Goal: Task Accomplishment & Management: Manage account settings

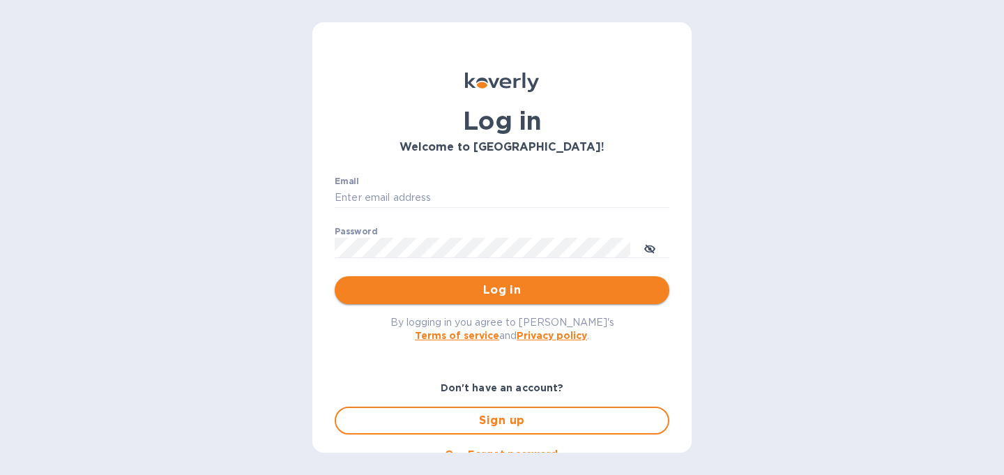
type input "[PERSON_NAME][EMAIL_ADDRESS][DOMAIN_NAME]"
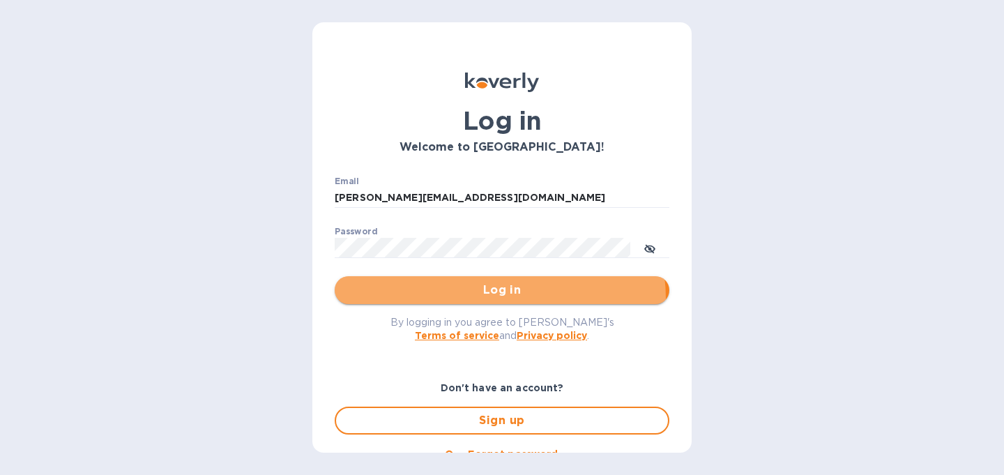
click at [495, 299] on button "Log in" at bounding box center [502, 290] width 335 height 28
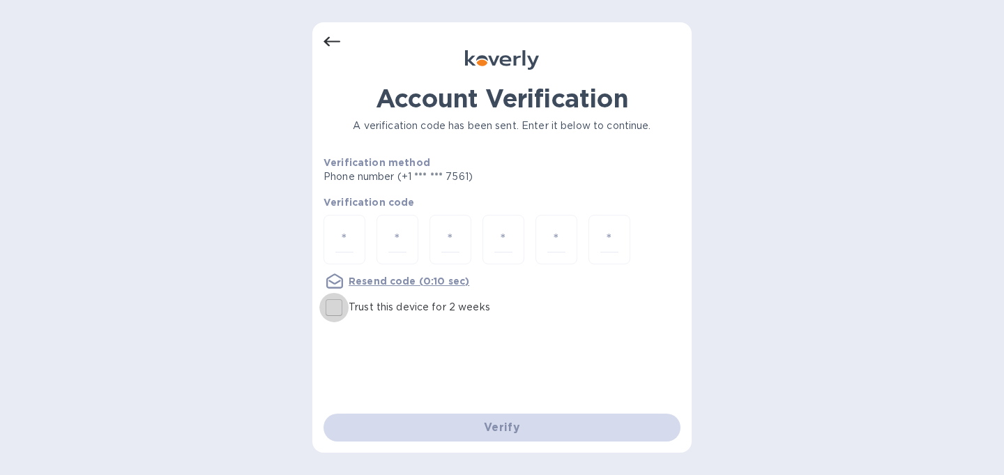
click at [333, 312] on input "Trust this device for 2 weeks" at bounding box center [333, 307] width 29 height 29
checkbox input "true"
click at [341, 249] on input "number" at bounding box center [345, 240] width 18 height 26
type input "4"
type input "1"
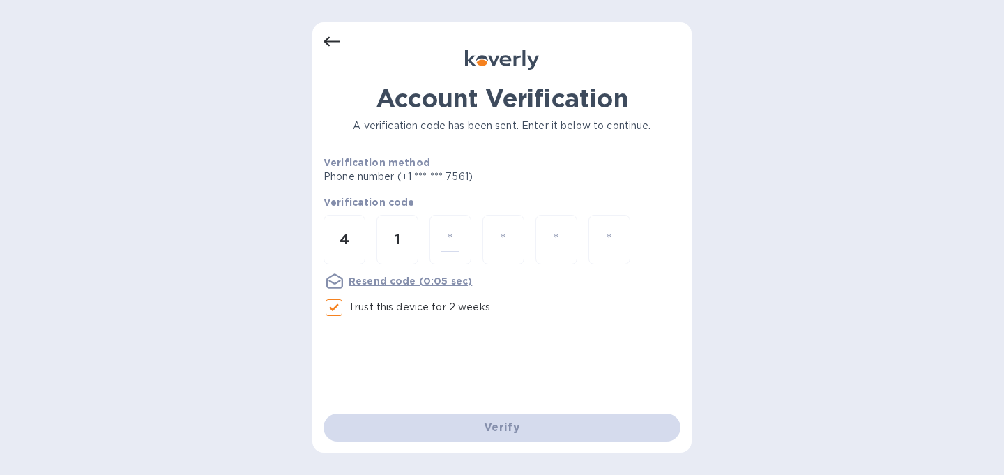
type input "1"
type input "7"
type input "2"
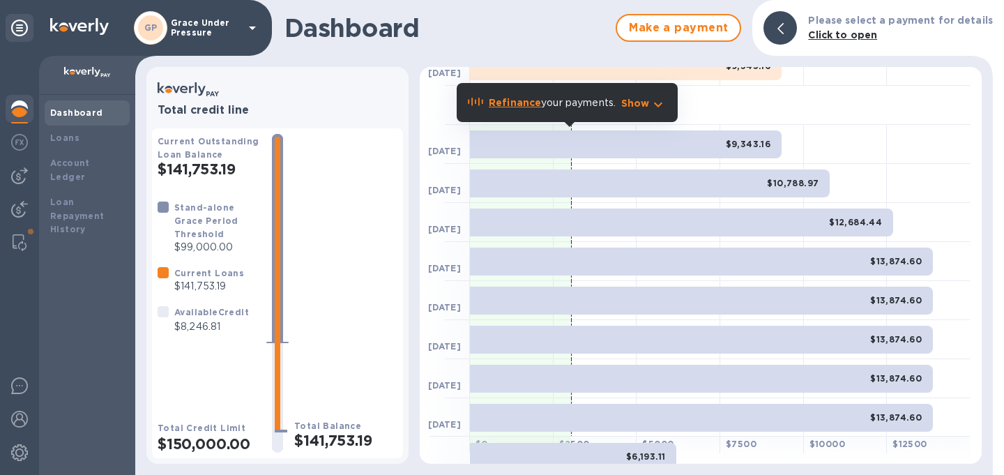
scroll to position [66, 0]
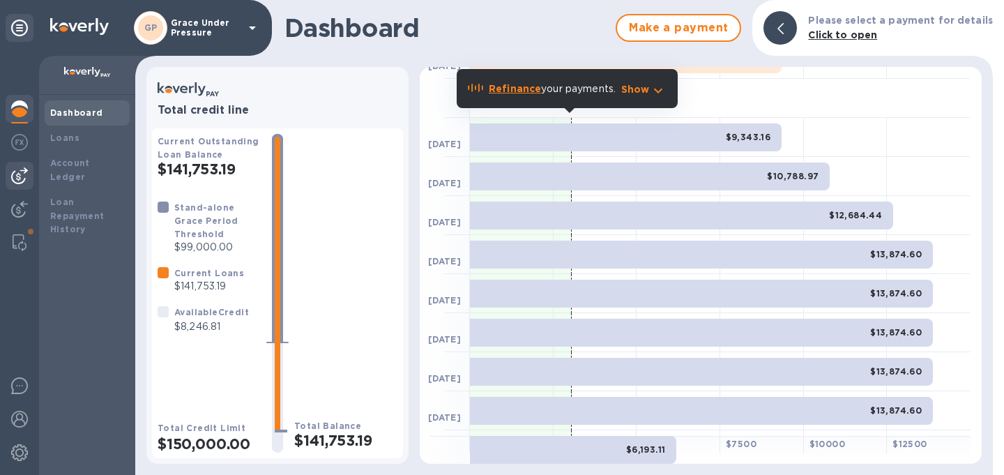
click at [12, 172] on img at bounding box center [19, 175] width 17 height 17
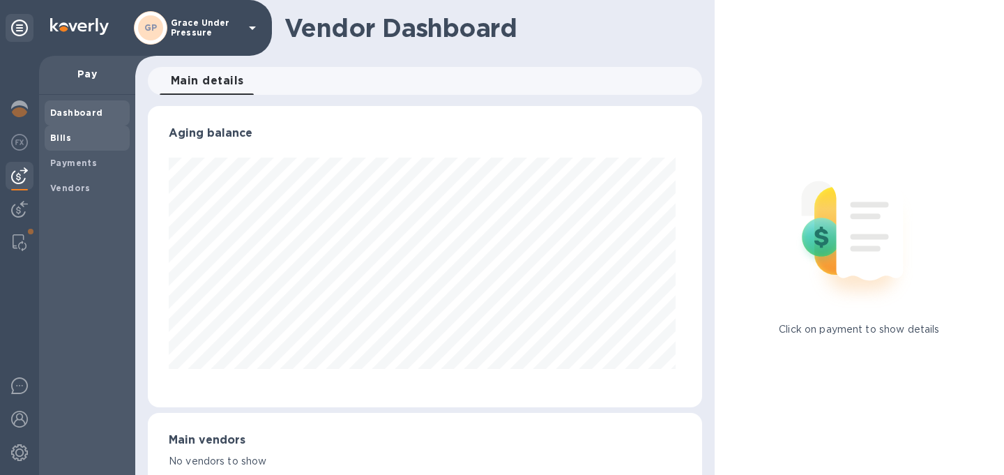
scroll to position [301, 549]
click at [56, 137] on b "Bills" at bounding box center [60, 138] width 21 height 10
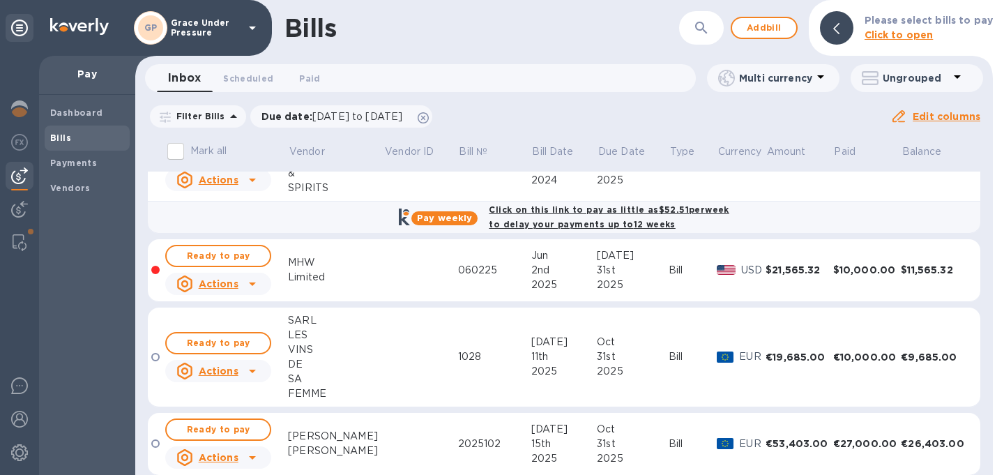
scroll to position [13, 0]
